Goal: Task Accomplishment & Management: Manage account settings

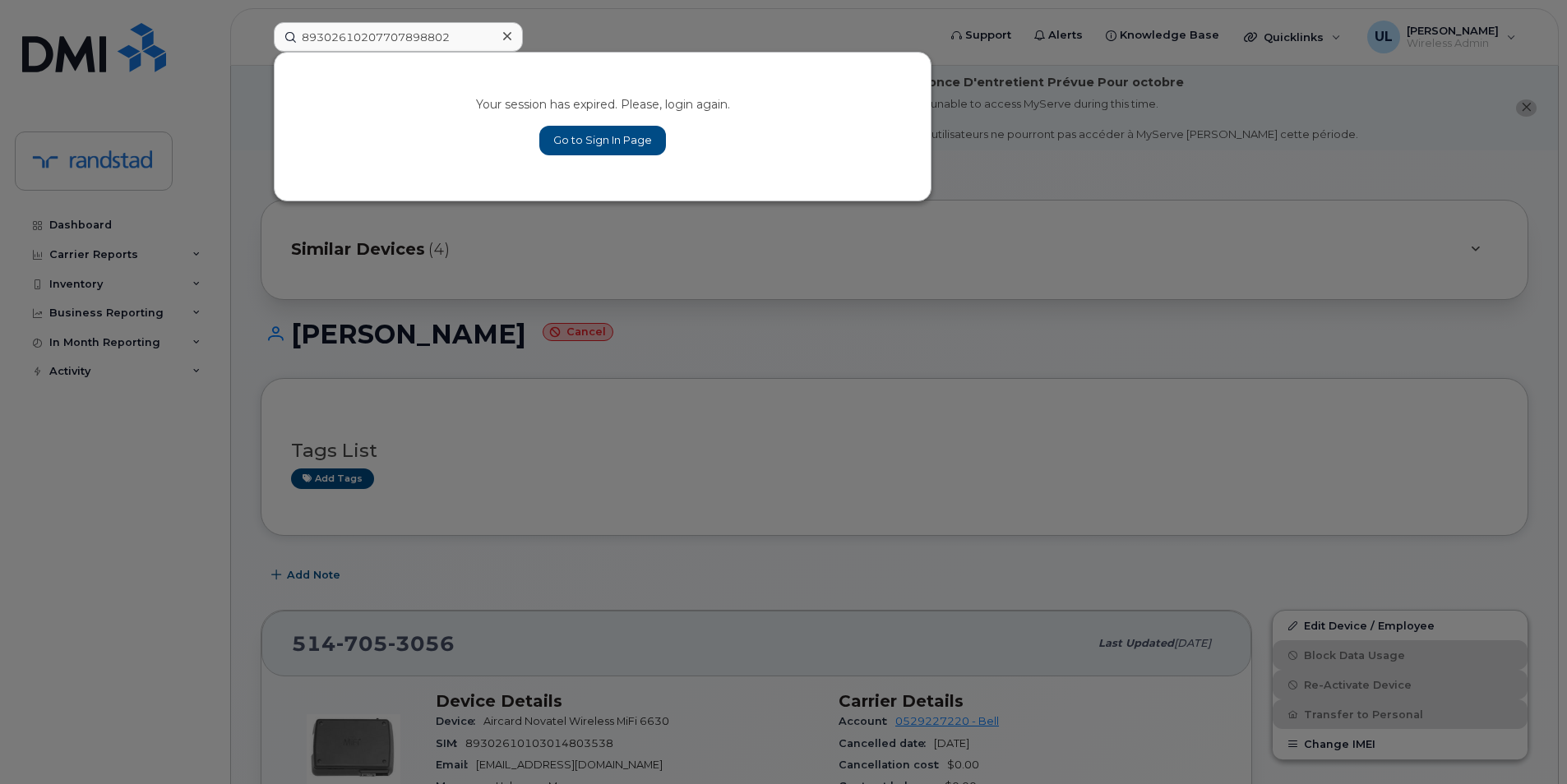
type input "89302610207707898802"
click at [416, 97] on div "Your session has expired. Please, login again. Go to Sign In Page" at bounding box center [602, 127] width 656 height 148
click at [627, 138] on link "Go to Sign In Page" at bounding box center [602, 140] width 127 height 30
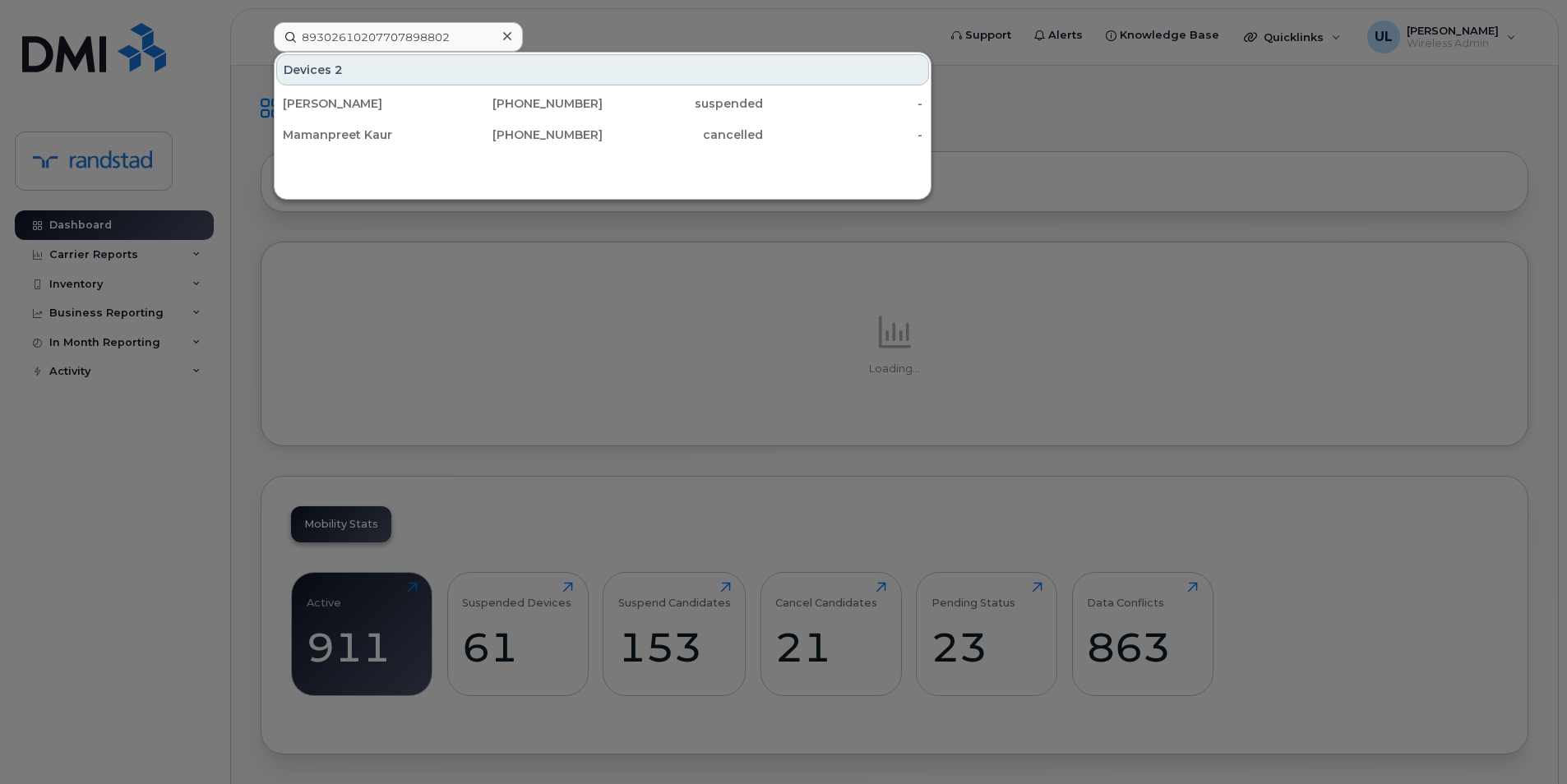
type input "89302610207707898802"
click at [367, 101] on div "[PERSON_NAME]" at bounding box center [363, 103] width 160 height 16
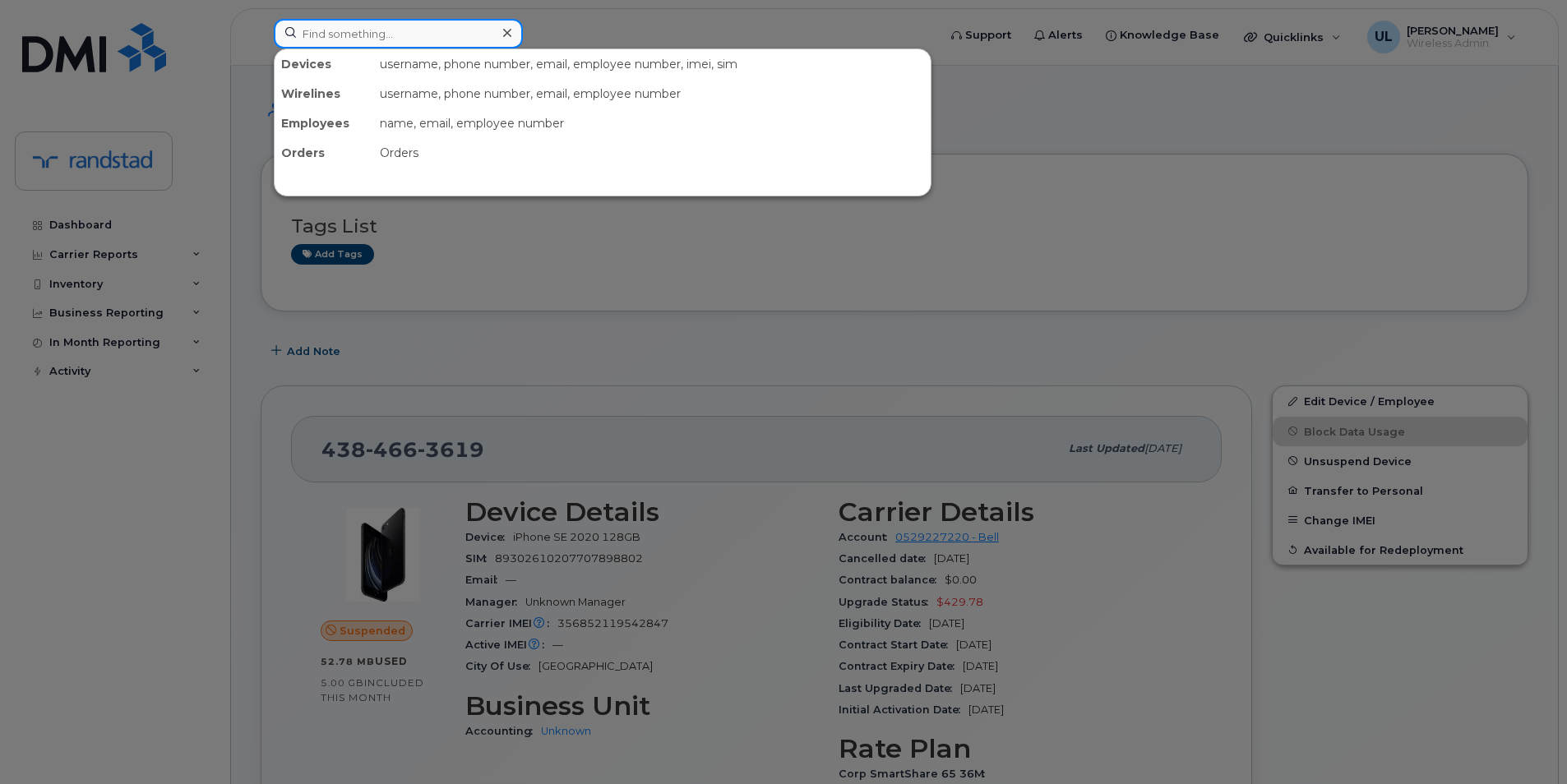
click at [500, 34] on div at bounding box center [398, 33] width 249 height 30
paste input "356852119542847"
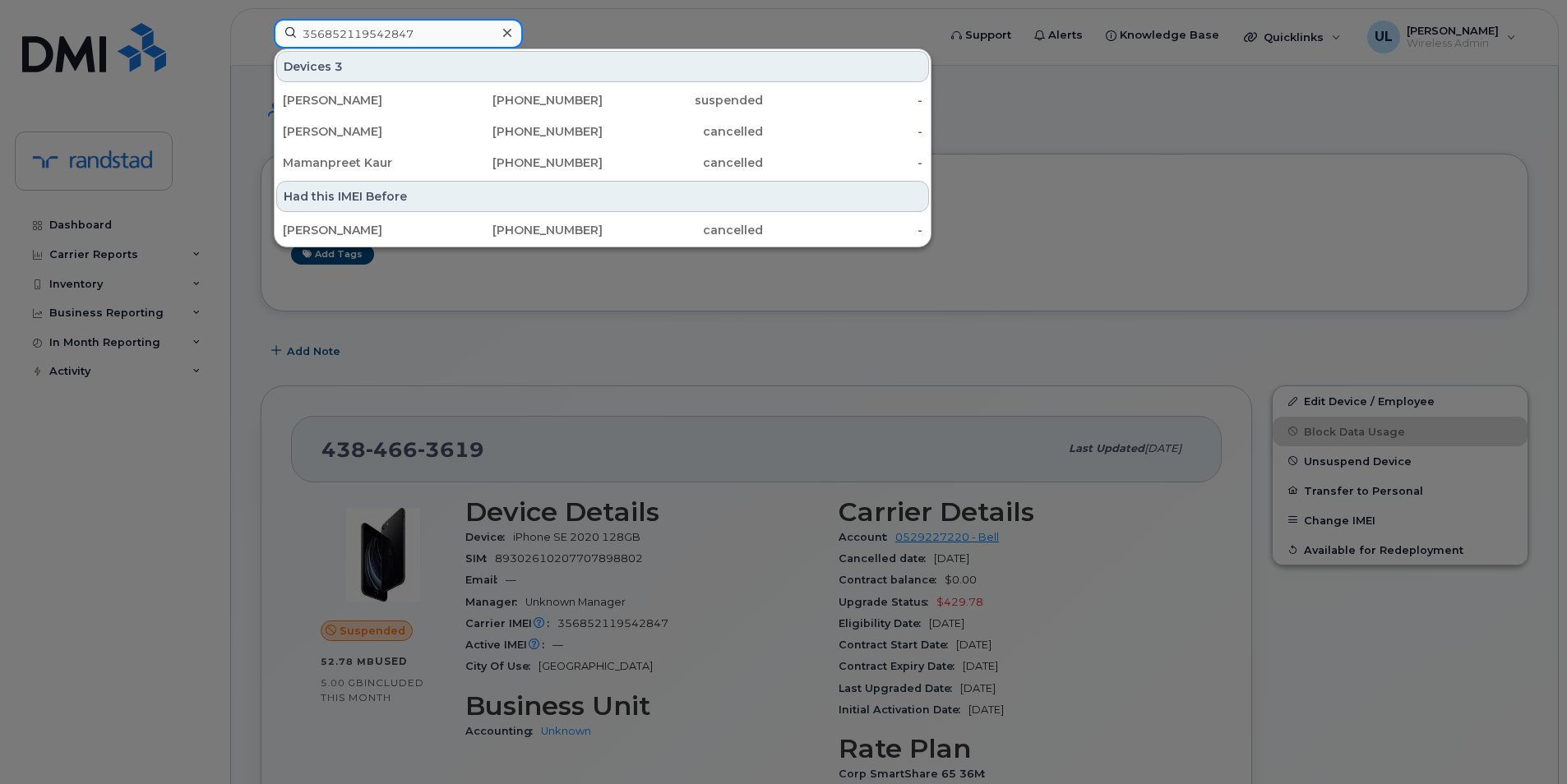
type input "356852119542847"
click at [802, 446] on div at bounding box center [784, 392] width 1567 height 784
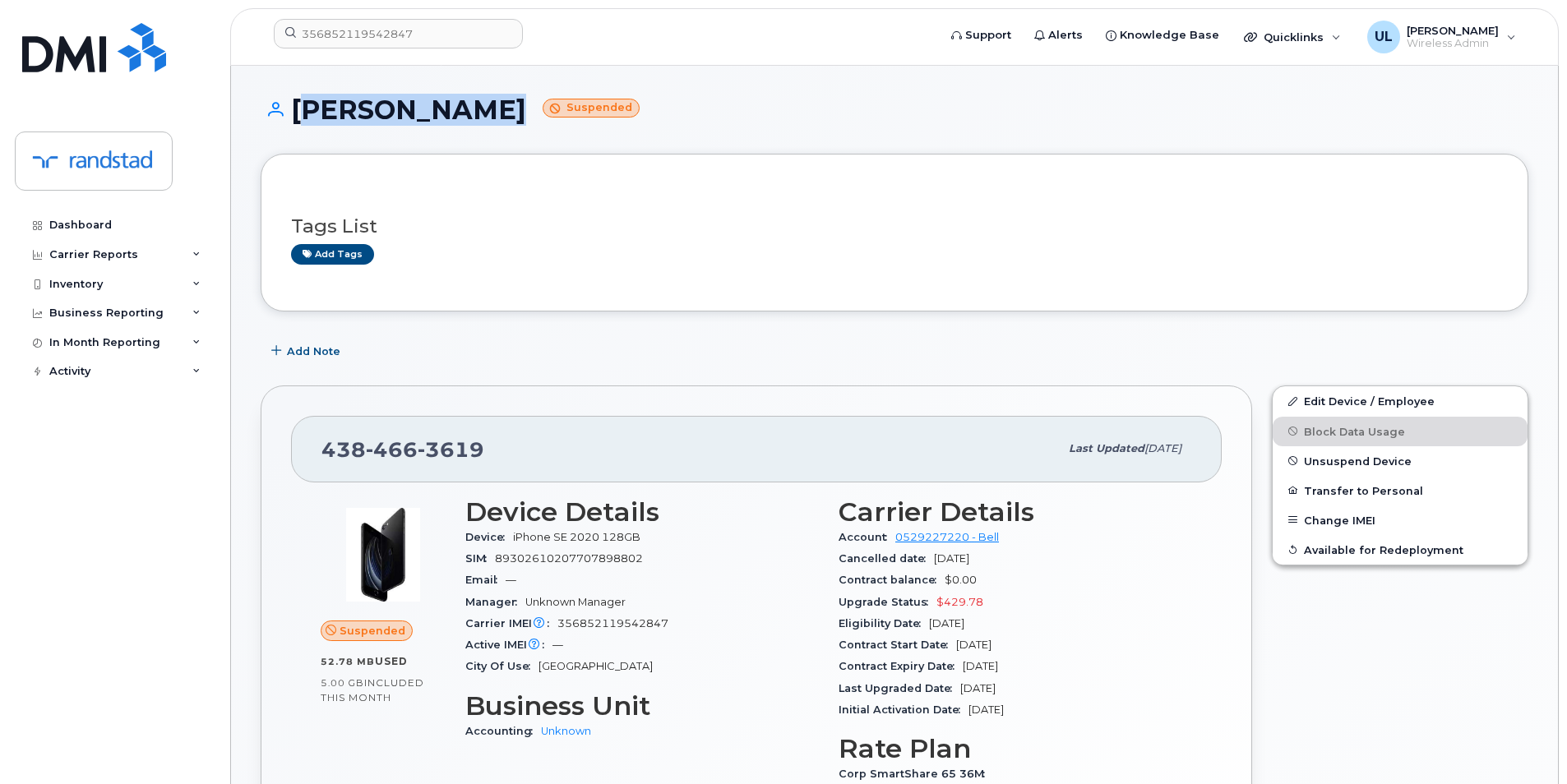
drag, startPoint x: 293, startPoint y: 107, endPoint x: 474, endPoint y: 104, distance: 181.0
click at [474, 104] on h1 "Cathy Lavoie Suspended" at bounding box center [895, 109] width 1268 height 29
copy h1 "[PERSON_NAME]"
click at [1335, 454] on button "Unsuspend Device" at bounding box center [1400, 461] width 255 height 30
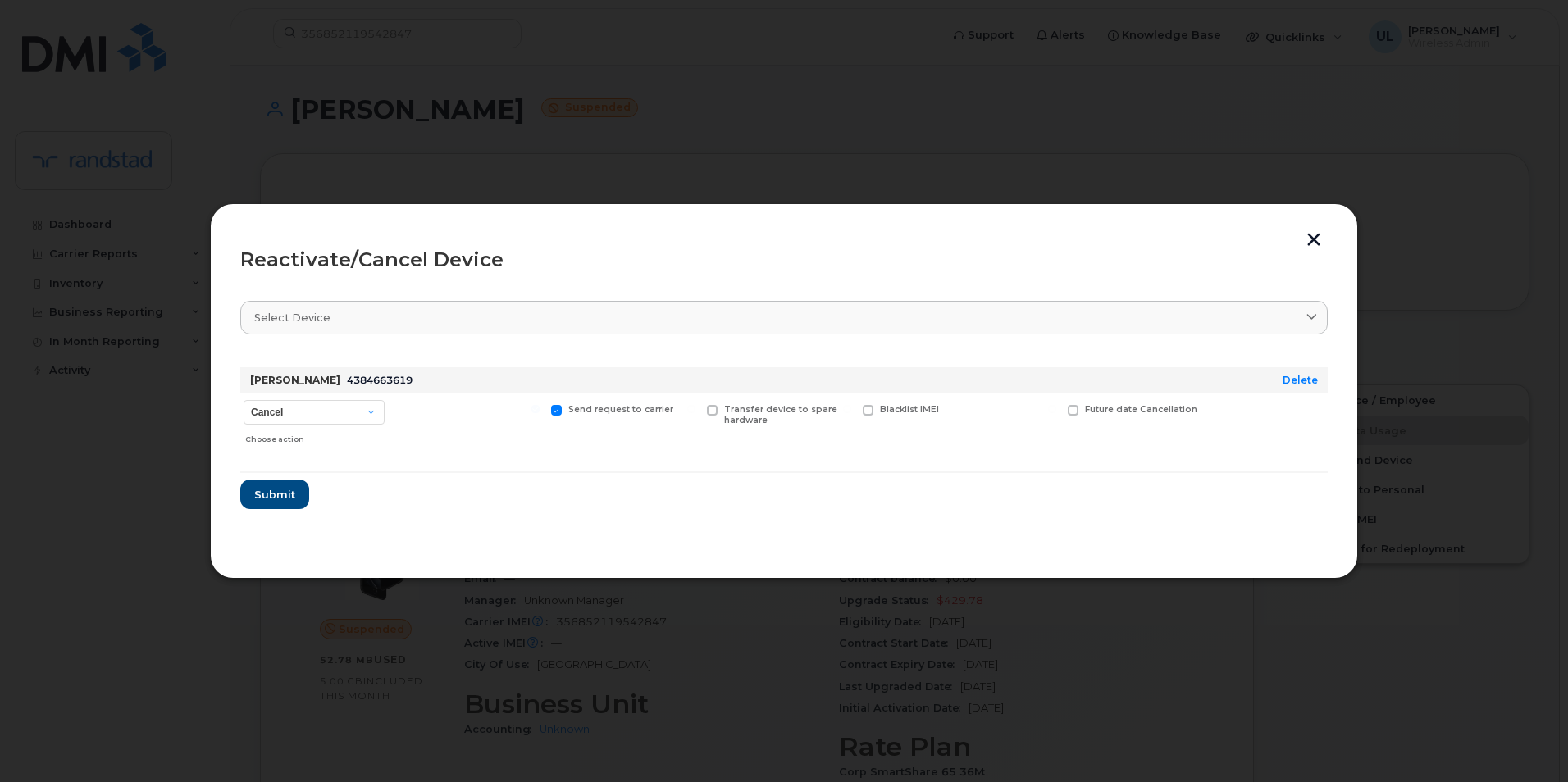
click at [276, 425] on div "Cancel Suspend - Extend Suspension Reactivate Choose action" at bounding box center [314, 422] width 148 height 58
drag, startPoint x: 275, startPoint y: 417, endPoint x: 279, endPoint y: 427, distance: 10.8
click at [275, 417] on select "Cancel Suspend - Extend Suspension Reactivate" at bounding box center [313, 412] width 141 height 25
select select "[object Object]"
click at [243, 400] on select "Cancel Suspend - Extend Suspension Reactivate" at bounding box center [313, 412] width 141 height 25
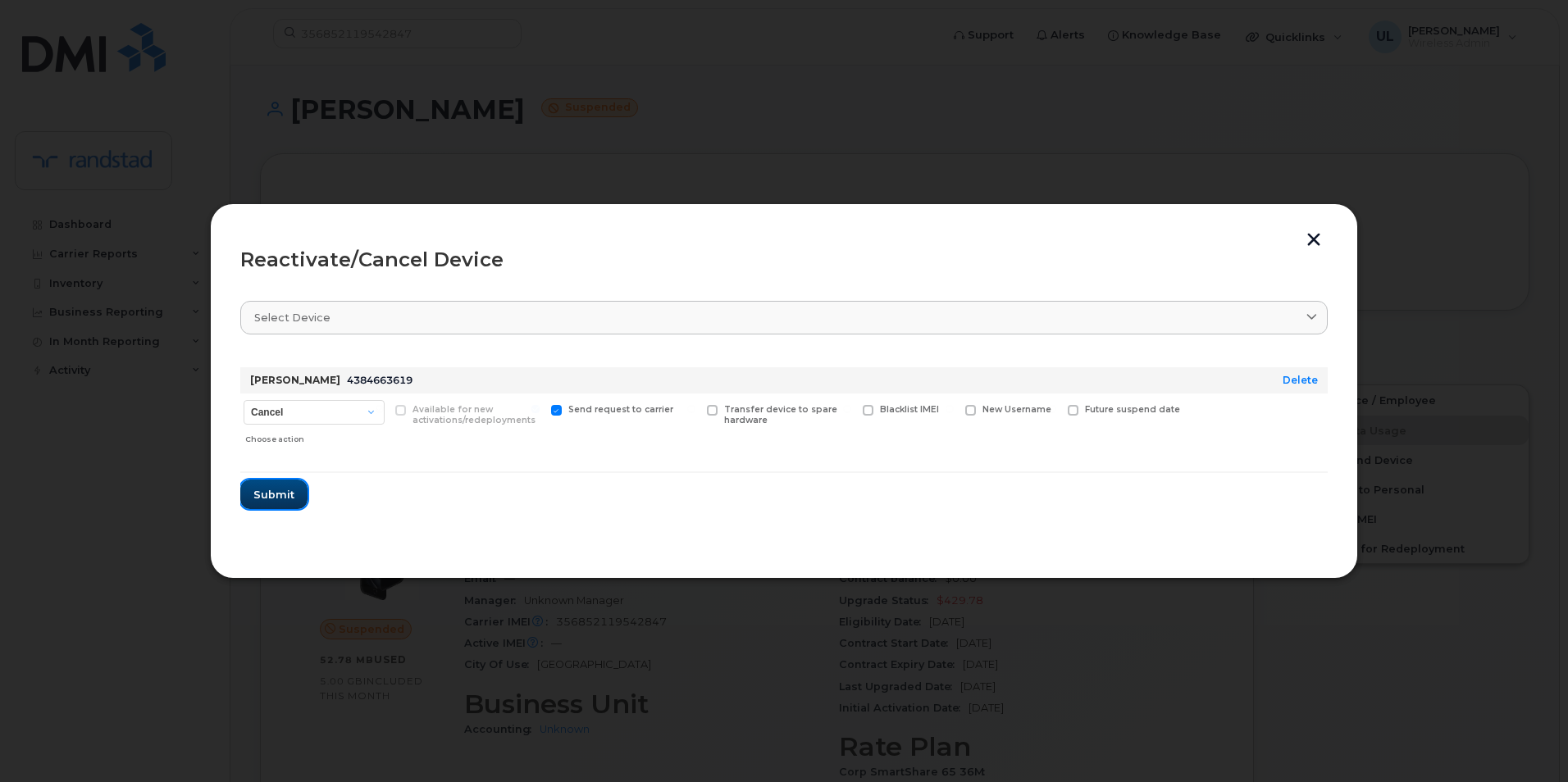
click at [287, 488] on span "Submit" at bounding box center [274, 495] width 41 height 15
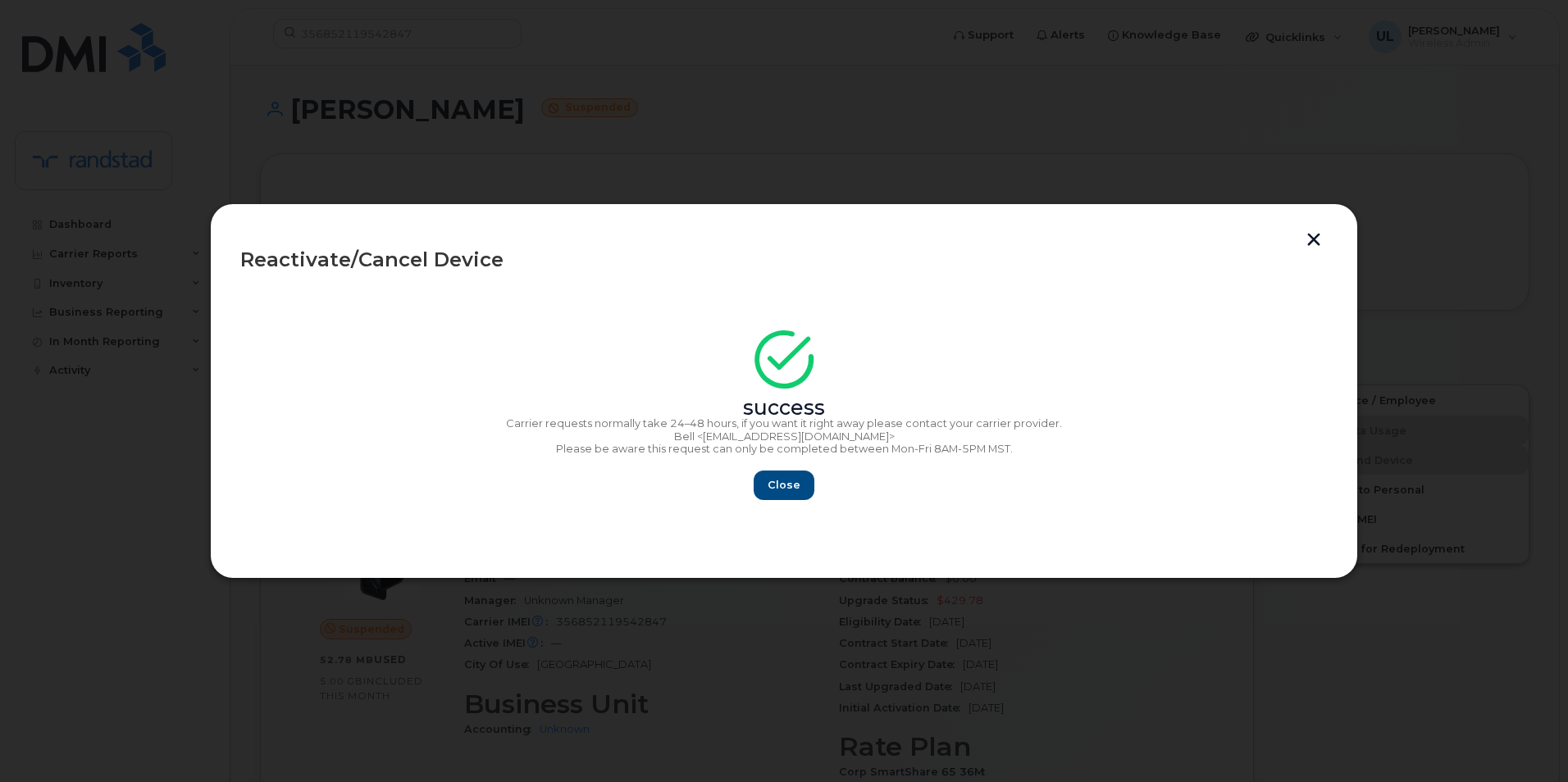
click at [748, 497] on div "Close" at bounding box center [784, 485] width 1087 height 30
click at [765, 488] on button "Close" at bounding box center [783, 485] width 59 height 30
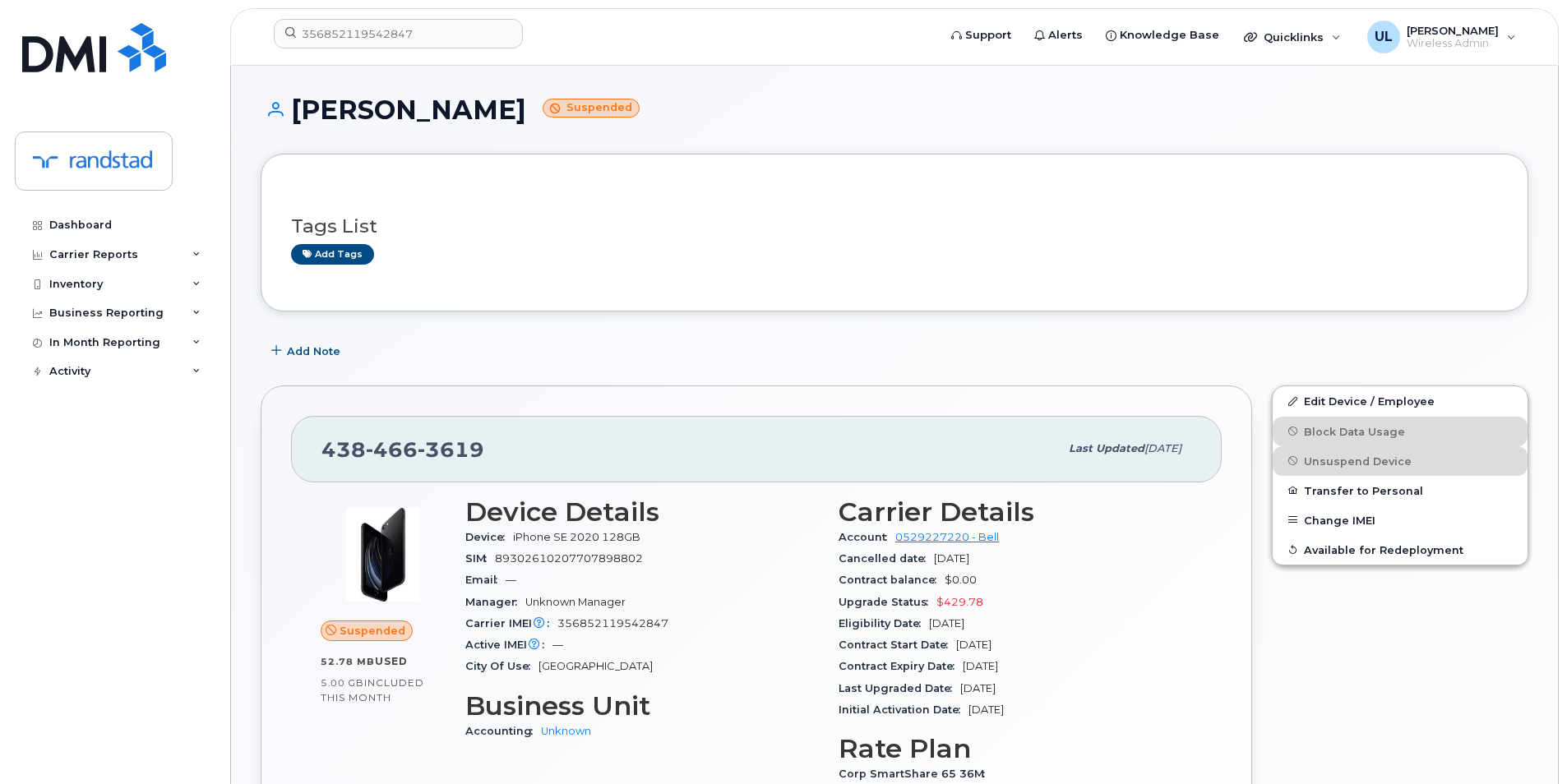
scroll to position [274, 0]
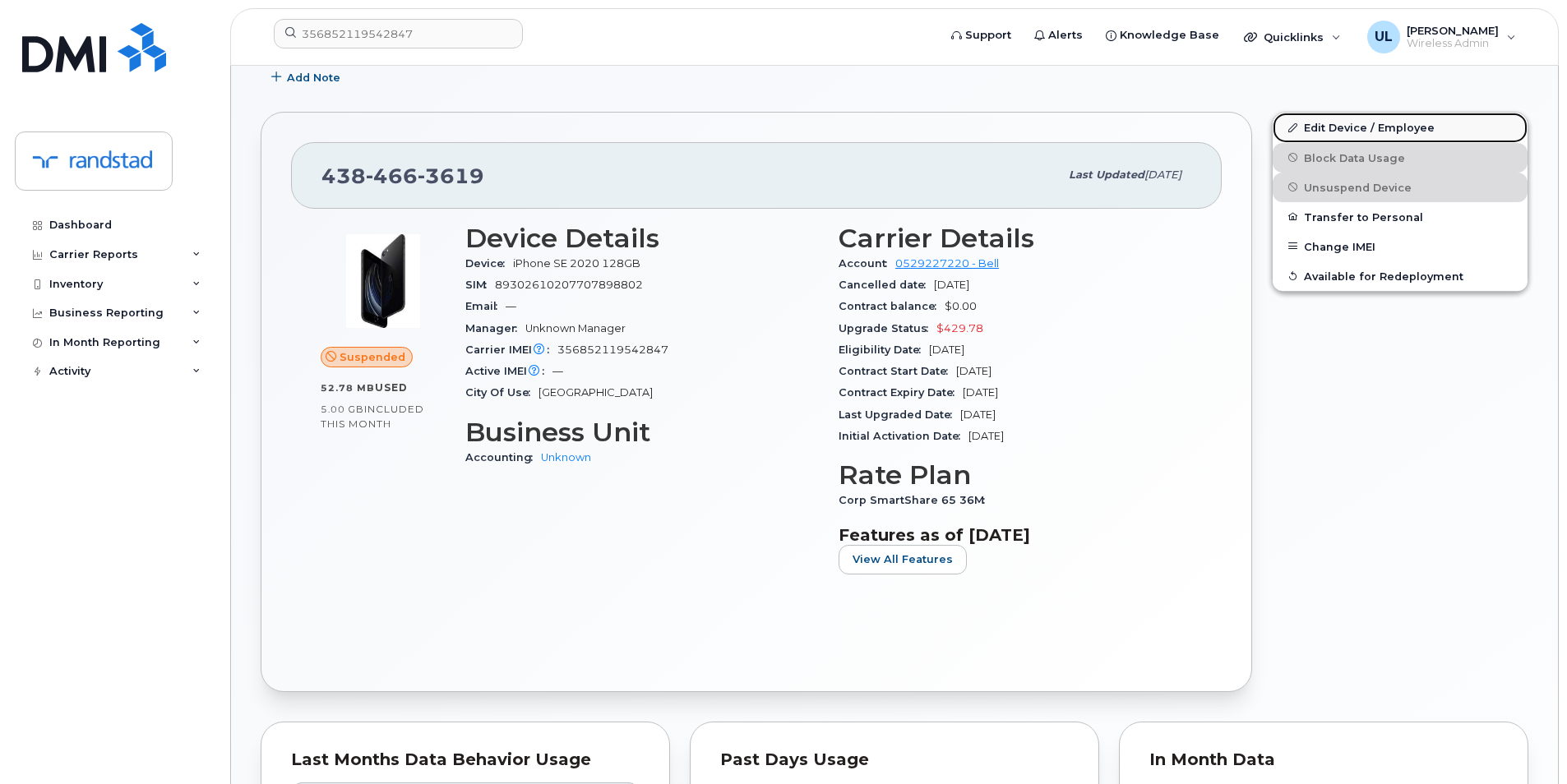
click at [1327, 127] on link "Edit Device / Employee" at bounding box center [1400, 127] width 255 height 30
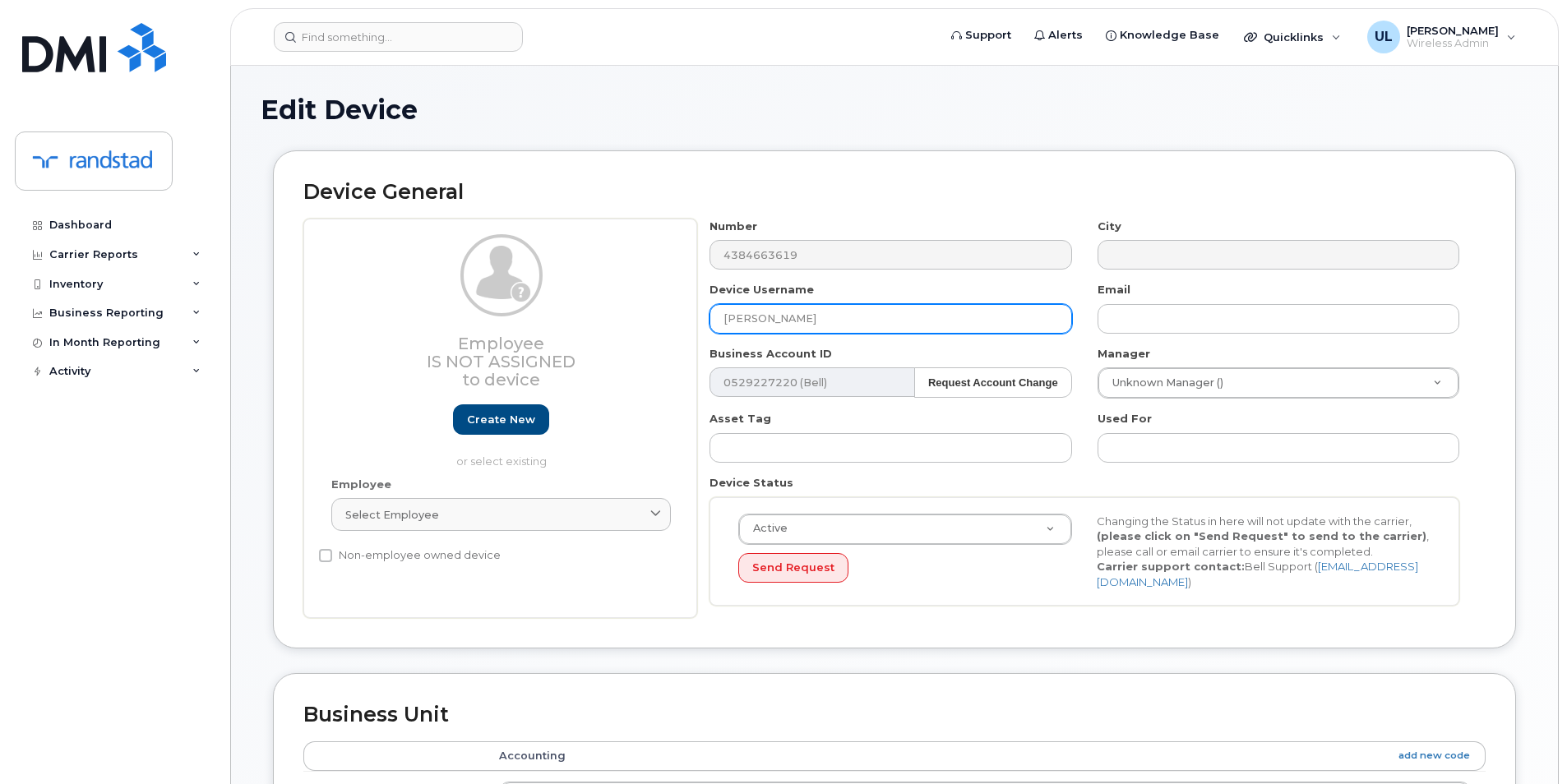
click at [834, 331] on input "[PERSON_NAME]" at bounding box center [890, 319] width 362 height 30
paste input "Leanne Burton"
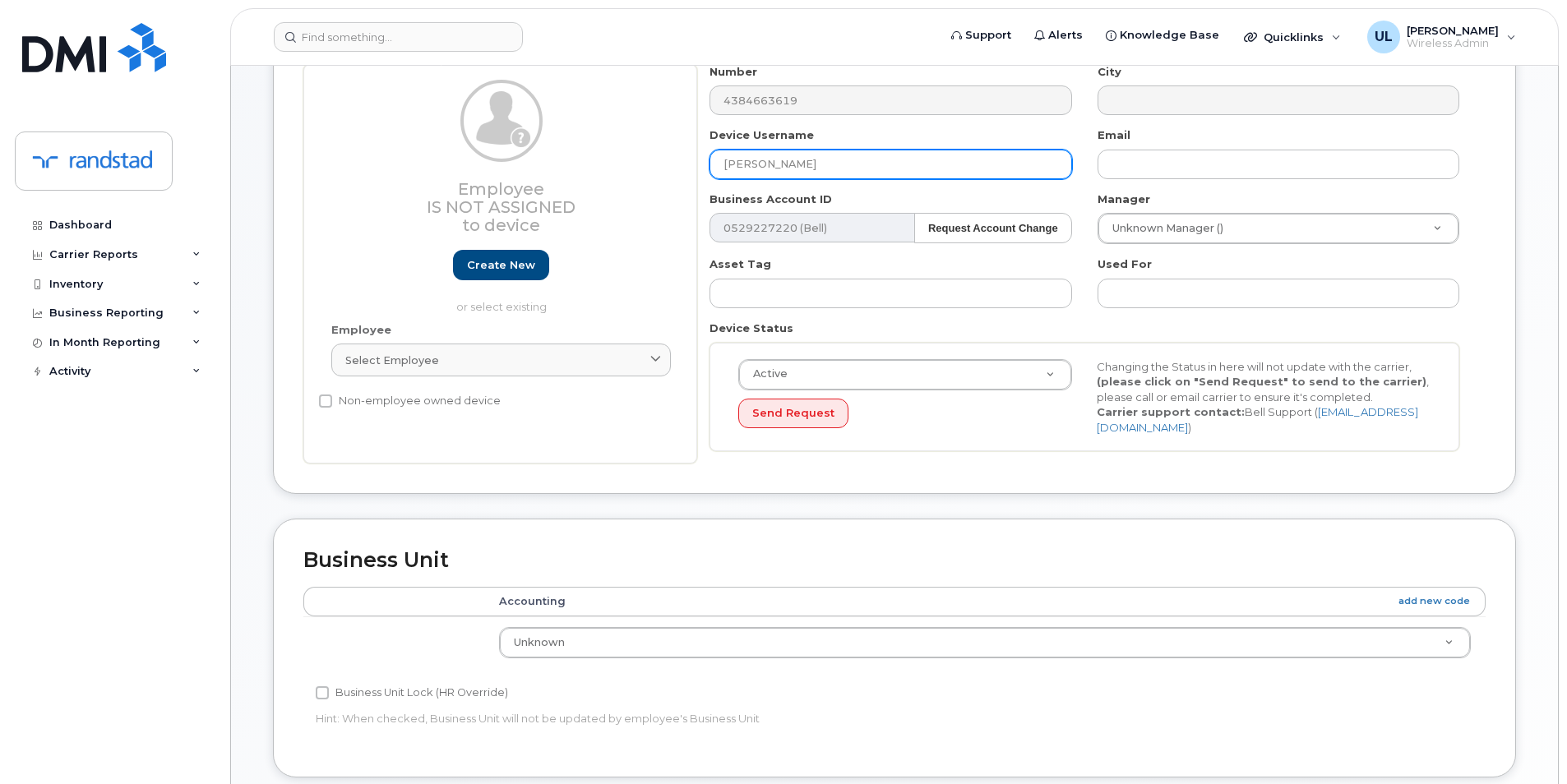
scroll to position [663, 0]
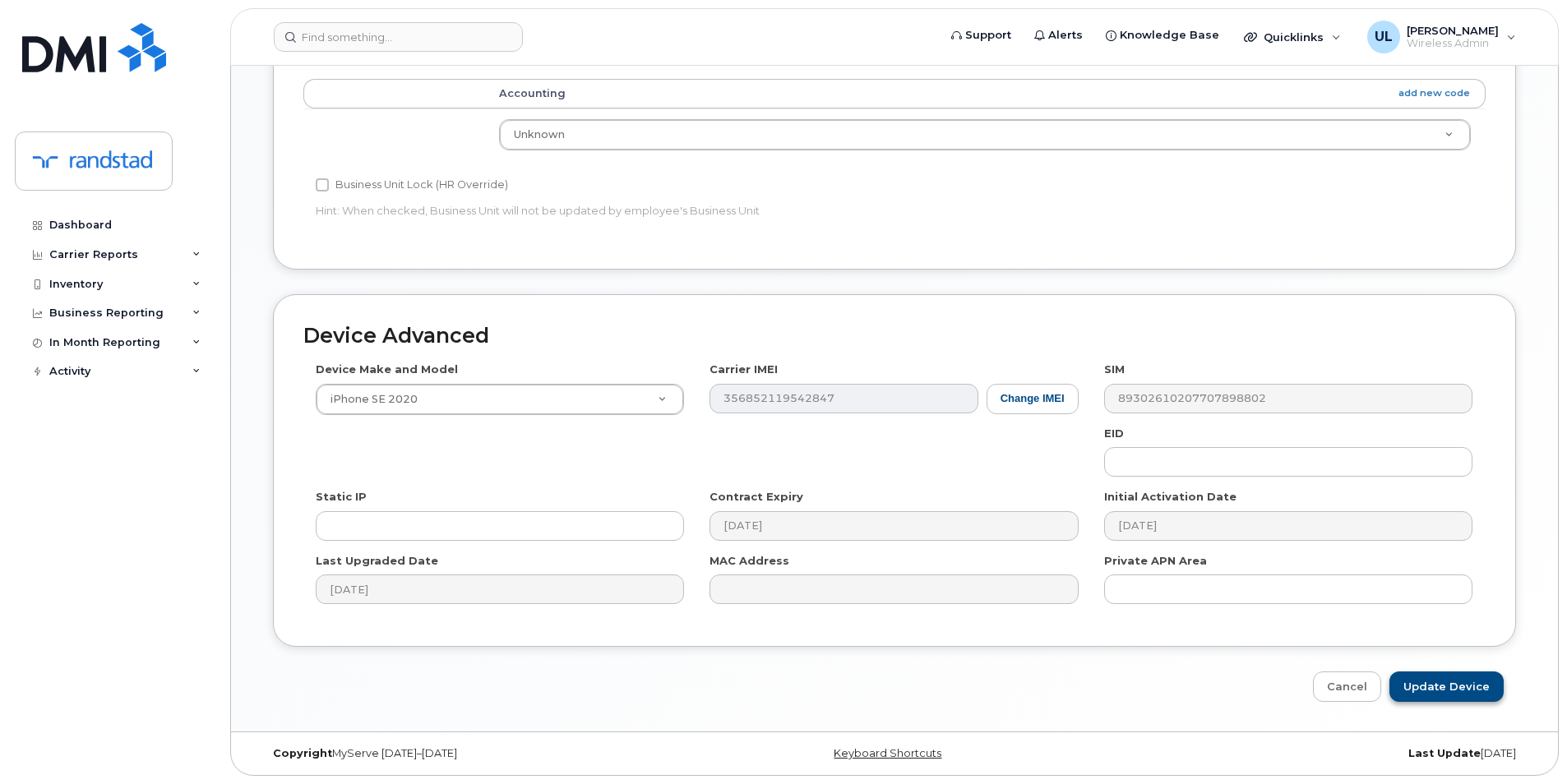
type input "Leanne Burton"
click at [1415, 687] on input "Update Device" at bounding box center [1446, 687] width 115 height 31
type input "Saving..."
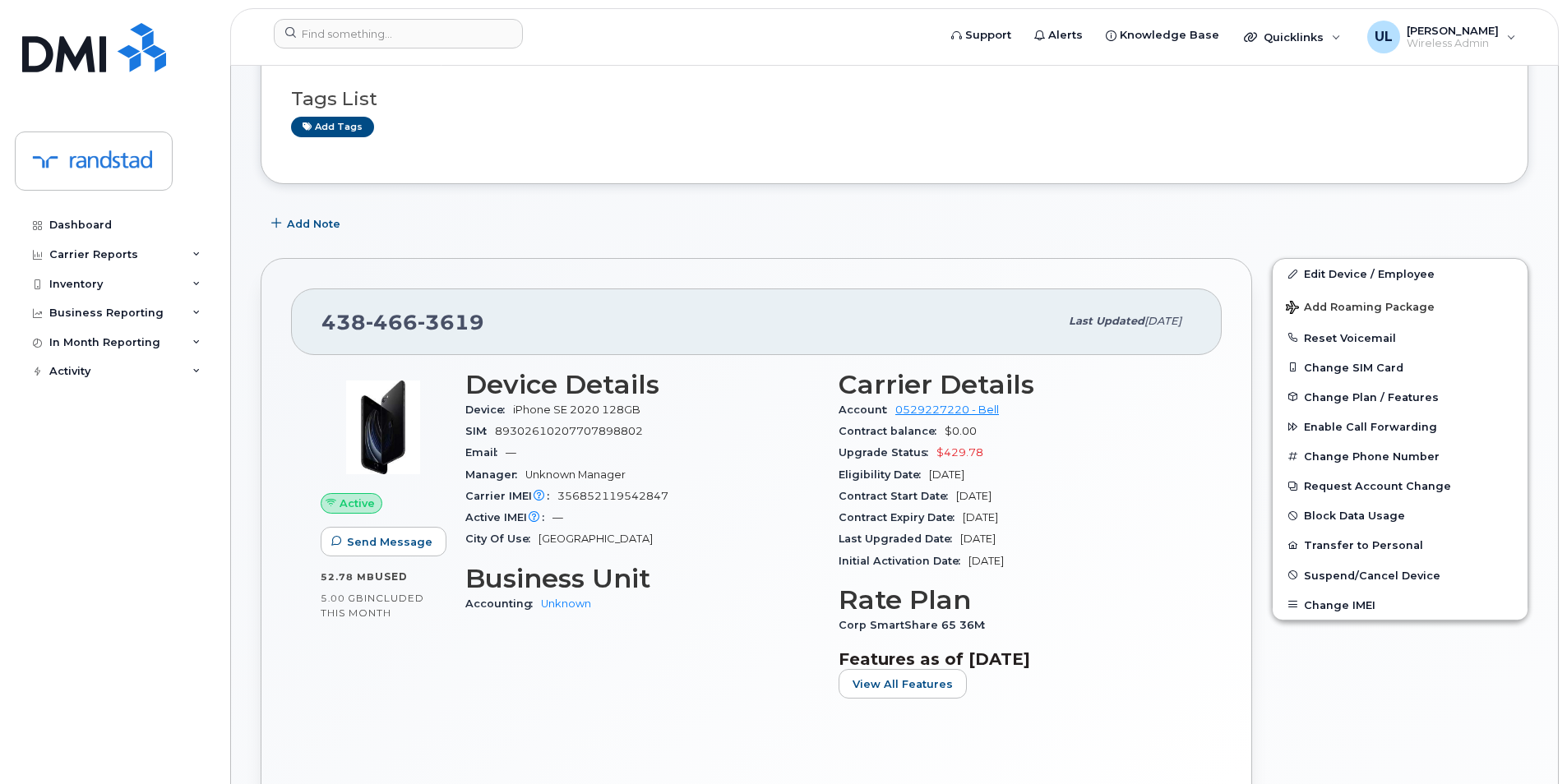
scroll to position [274, 0]
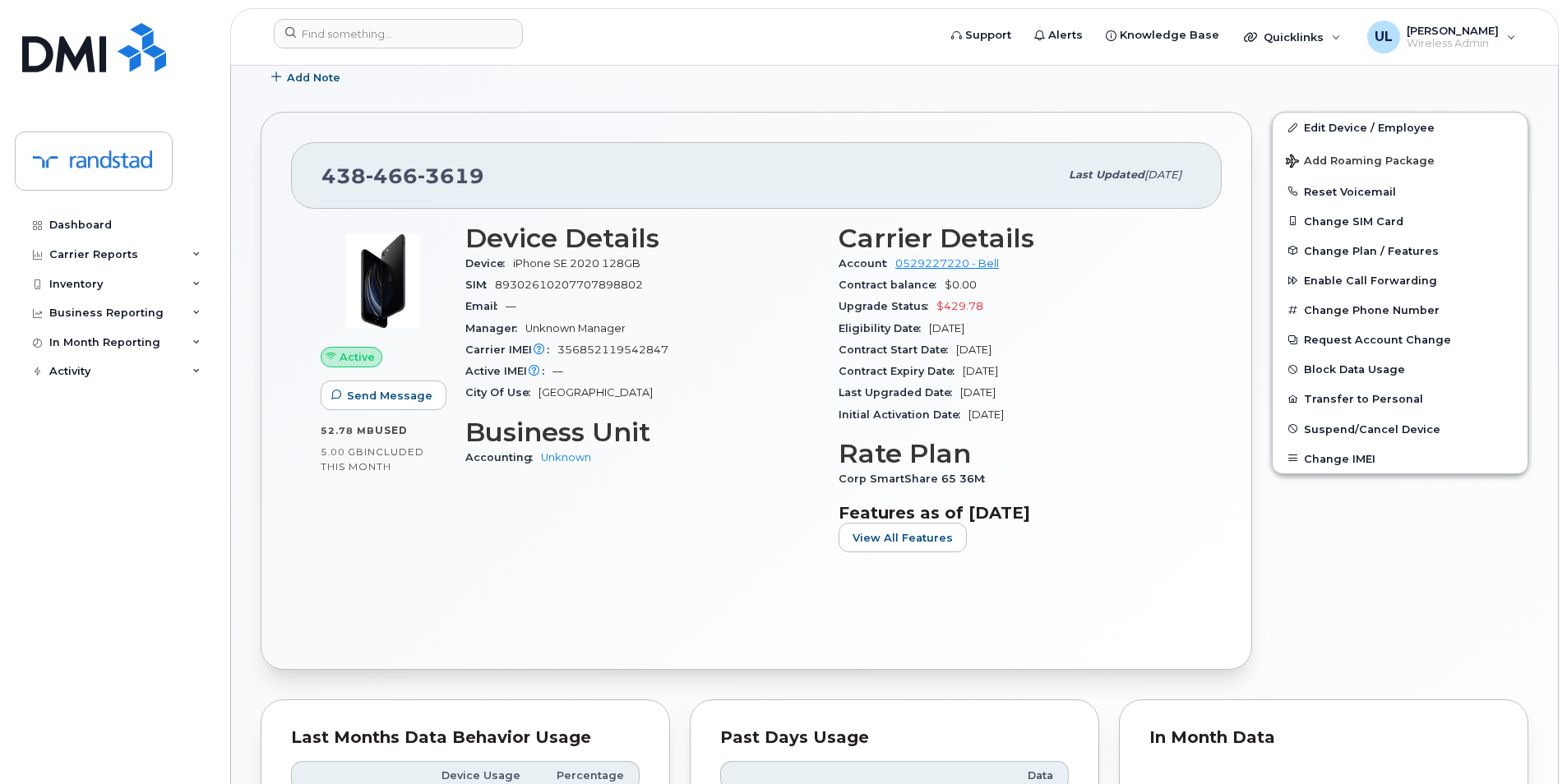
drag, startPoint x: 1043, startPoint y: 366, endPoint x: 961, endPoint y: 366, distance: 82.0
click at [961, 366] on div "Contract Expiry Date [DATE]" at bounding box center [1014, 371] width 353 height 21
copy span "[DATE]"
click at [431, 191] on div "[PHONE_NUMBER]" at bounding box center [690, 175] width 737 height 34
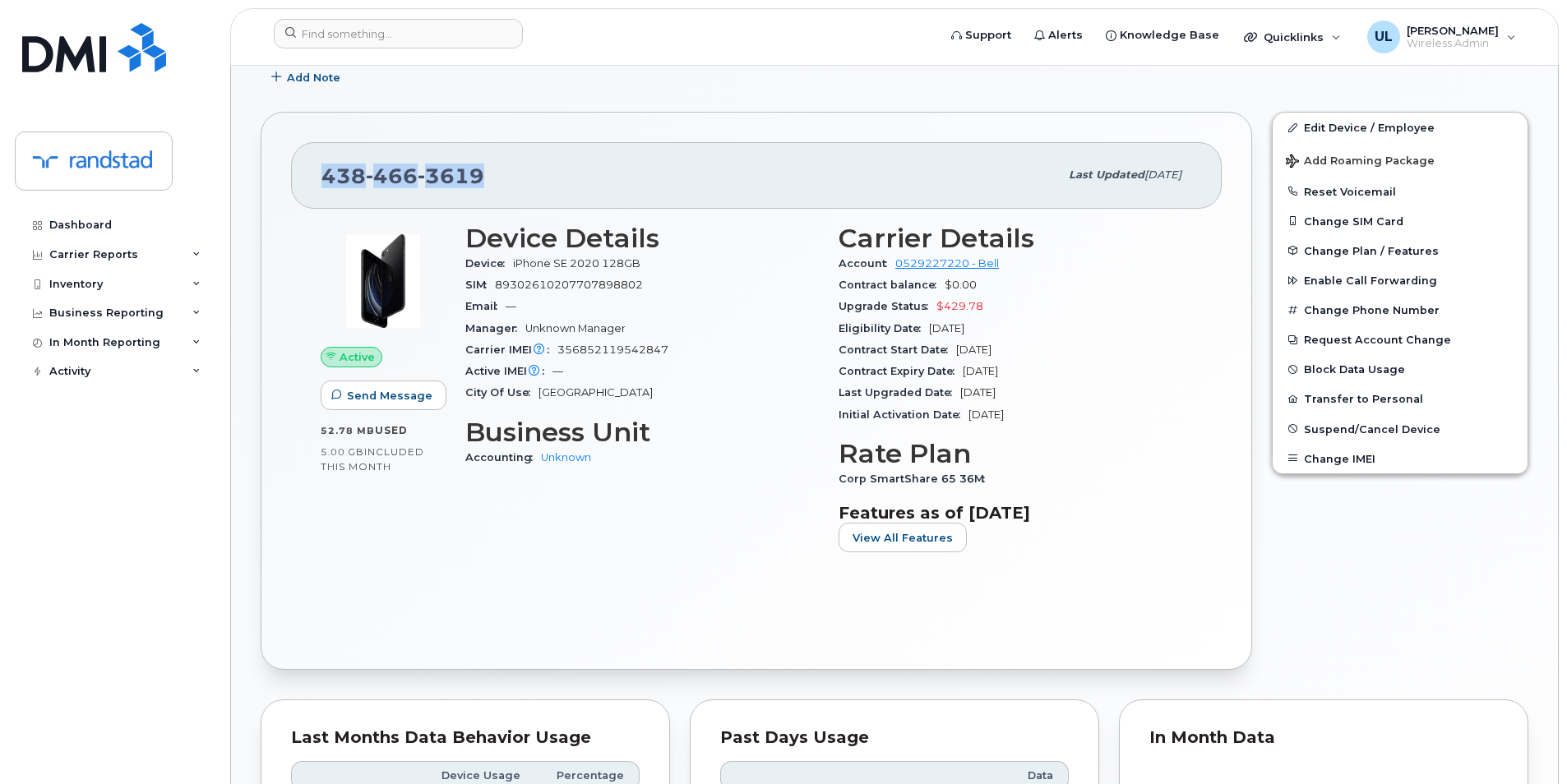
copy span "[PHONE_NUMBER]"
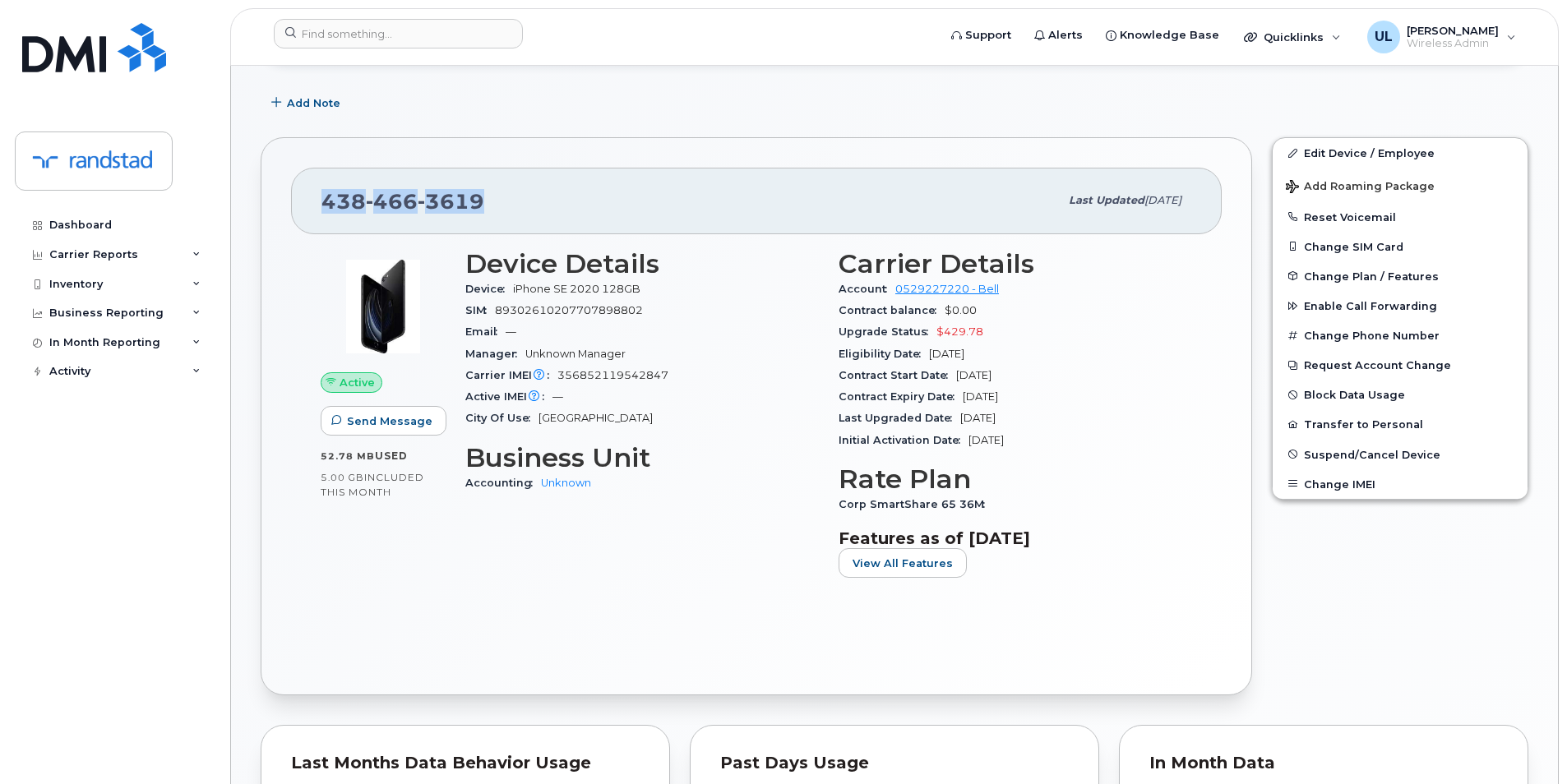
scroll to position [0, 0]
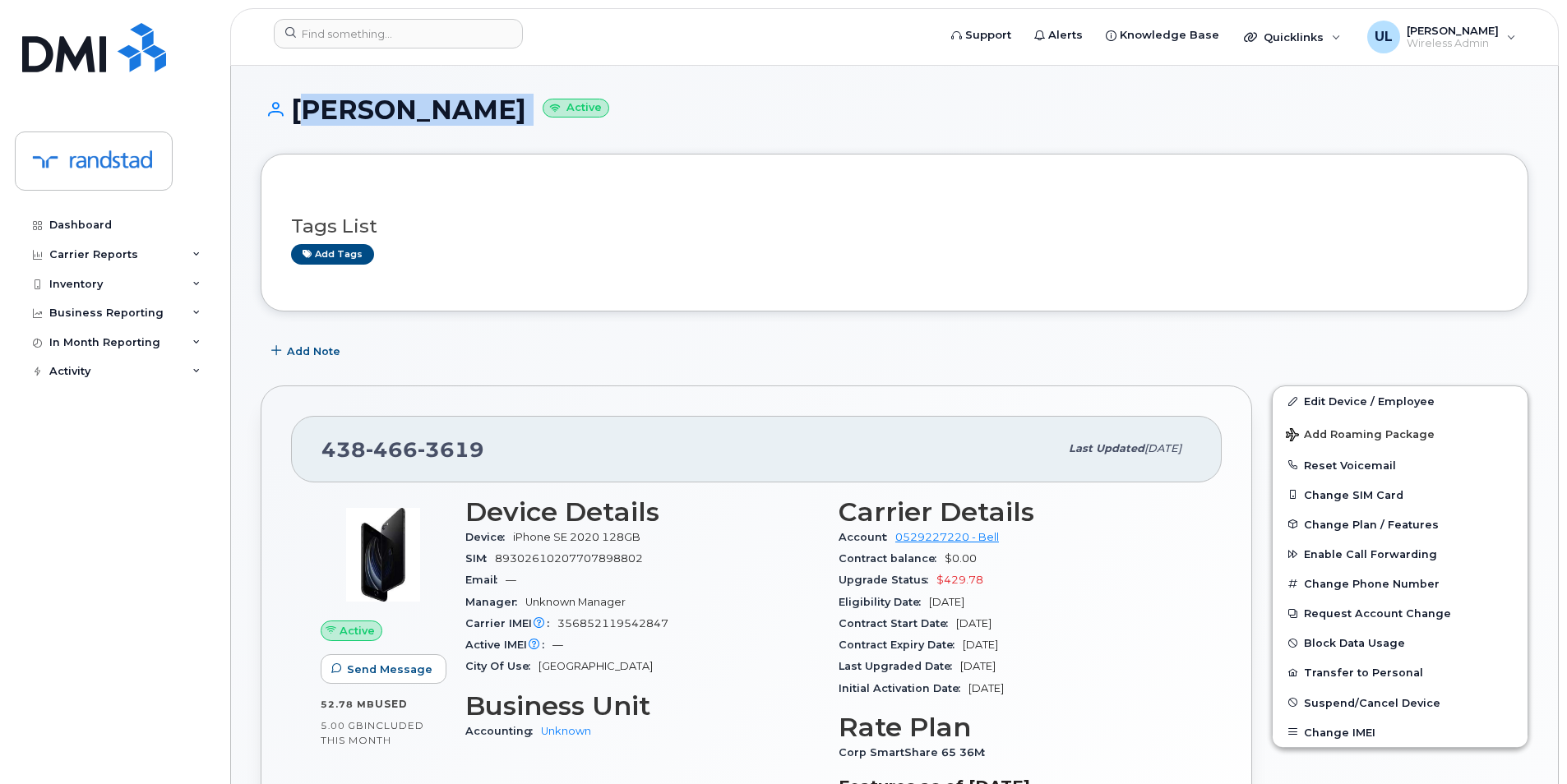
drag, startPoint x: 296, startPoint y: 104, endPoint x: 506, endPoint y: 121, distance: 210.7
click at [506, 121] on h1 "[PERSON_NAME] Active" at bounding box center [895, 109] width 1268 height 29
copy h1 "[PERSON_NAME]"
